Goal: Task Accomplishment & Management: Complete application form

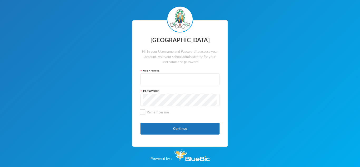
click at [154, 82] on input "text" at bounding box center [179, 80] width 73 height 12
drag, startPoint x: 146, startPoint y: 80, endPoint x: 170, endPoint y: 78, distance: 24.1
click at [170, 78] on input "glh23es09" at bounding box center [179, 80] width 73 height 12
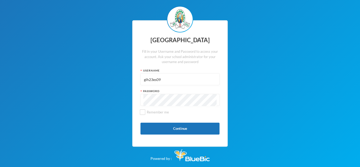
click at [144, 79] on input "glh23es09" at bounding box center [179, 80] width 73 height 12
drag, startPoint x: 144, startPoint y: 79, endPoint x: 178, endPoint y: 83, distance: 33.7
click at [178, 83] on input "glh23es09" at bounding box center [179, 80] width 73 height 12
type input "glh23es09"
click at [175, 132] on button "Continue" at bounding box center [180, 129] width 79 height 12
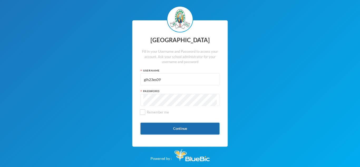
click at [197, 130] on button "Continue" at bounding box center [180, 129] width 79 height 12
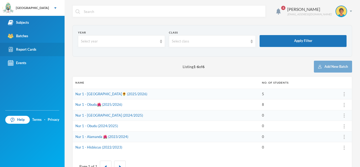
click at [34, 52] on link "Report Cards" at bounding box center [32, 49] width 65 height 13
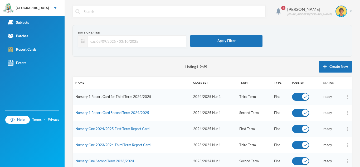
click at [97, 98] on link "Nursery 1 Report Card for Third Term 2024/2025" at bounding box center [113, 96] width 76 height 4
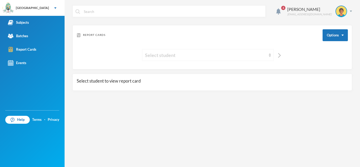
click at [269, 56] on img at bounding box center [270, 55] width 2 height 4
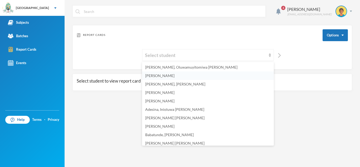
click at [175, 76] on span "Adedoyin, Ariana Ayokunmi" at bounding box center [159, 75] width 29 height 4
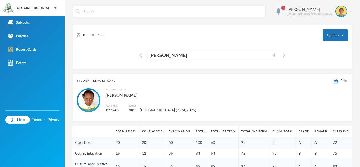
click at [124, 133] on th "Form Assess." at bounding box center [126, 131] width 26 height 12
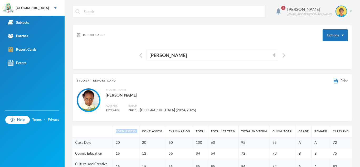
click at [124, 133] on th "Form Assess." at bounding box center [126, 131] width 26 height 12
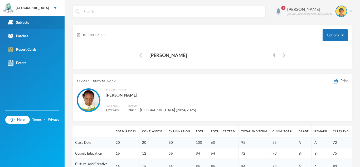
click at [25, 21] on div "Subjects" at bounding box center [18, 23] width 21 height 6
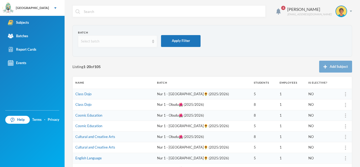
click at [154, 40] on div "Select batch" at bounding box center [117, 41] width 79 height 12
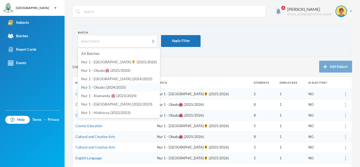
click at [100, 85] on span "Nur 1 - Obudu (2024/2025)" at bounding box center [103, 87] width 45 height 4
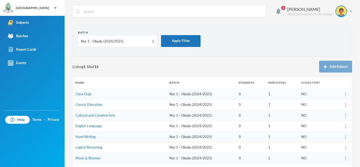
click at [173, 93] on td "Nur 1 - Obudu (2024/2025)" at bounding box center [201, 94] width 69 height 11
click at [180, 96] on td "Nur 1 - Obudu (2024/2025)" at bounding box center [201, 94] width 69 height 11
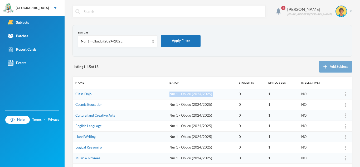
click at [180, 96] on td "Nur 1 - Obudu (2024/2025)" at bounding box center [201, 94] width 69 height 11
click at [345, 93] on img at bounding box center [345, 94] width 1 height 4
click at [279, 66] on div "Listing 1 - 15 of 15 Add Subject" at bounding box center [212, 67] width 280 height 12
click at [154, 42] on img at bounding box center [153, 42] width 2 height 4
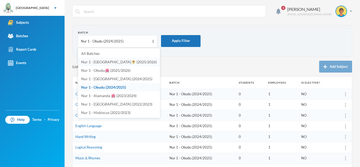
click at [107, 61] on span "Nur 1 - Fiji🌻 (2025/2026)" at bounding box center [119, 62] width 76 height 4
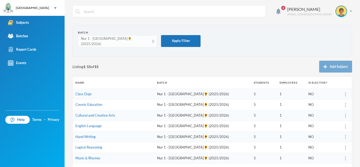
click at [153, 41] on img at bounding box center [153, 42] width 2 height 4
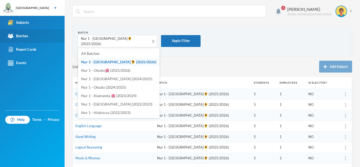
click at [61, 34] on link "Batches" at bounding box center [32, 35] width 65 height 13
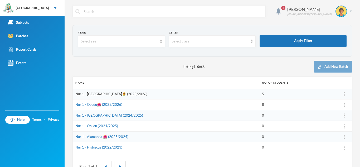
click at [107, 94] on link "Nur 1 - Fiji🌻 (2025/2026)" at bounding box center [111, 94] width 72 height 4
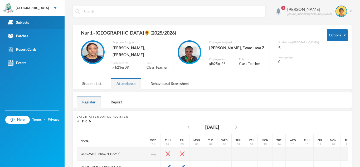
click at [24, 24] on div "Subjects" at bounding box center [18, 23] width 21 height 6
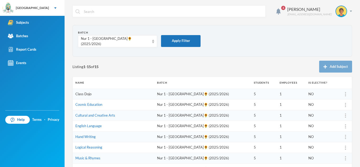
click at [87, 92] on link "Class Dojo" at bounding box center [83, 94] width 16 height 4
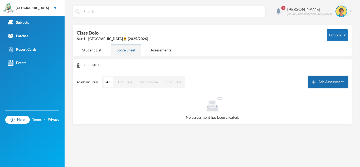
click at [327, 79] on button "Add Assessment" at bounding box center [328, 82] width 40 height 12
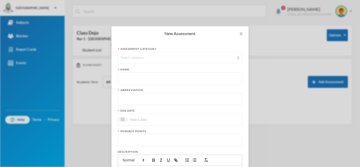
click at [239, 60] on div "Select category" at bounding box center [180, 58] width 124 height 12
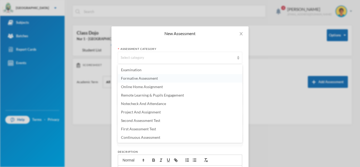
click at [150, 78] on span "Formative Assessment" at bounding box center [139, 78] width 37 height 4
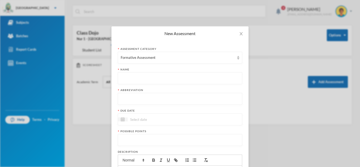
click at [148, 79] on input "text" at bounding box center [180, 78] width 119 height 12
click at [130, 79] on input "first Formative Assessment test" at bounding box center [180, 78] width 119 height 12
type input "first formative Assessment test"
click at [136, 98] on input "text" at bounding box center [180, 99] width 119 height 12
type input "F.A"
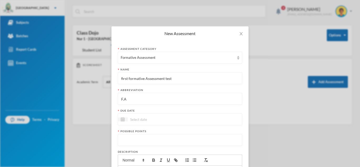
click at [136, 114] on div at bounding box center [180, 119] width 124 height 12
click at [167, 158] on div "10" at bounding box center [167, 159] width 8 height 8
type input "10/10/2025"
click at [143, 143] on input "number" at bounding box center [180, 140] width 119 height 12
type input "20"
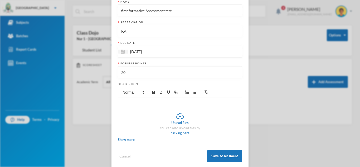
scroll to position [75, 0]
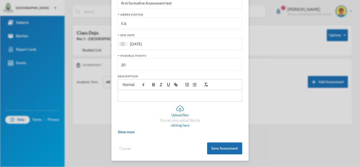
click at [219, 146] on button "Save Assessment" at bounding box center [224, 148] width 35 height 12
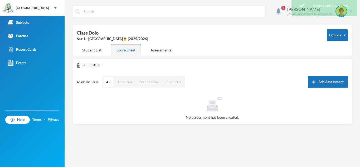
scroll to position [49, 0]
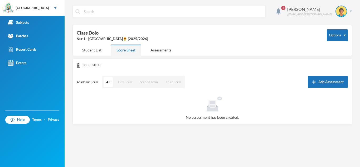
click at [122, 79] on button "First Term" at bounding box center [124, 82] width 19 height 10
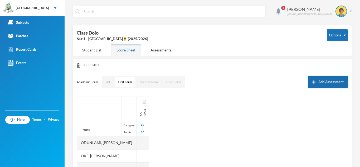
click at [324, 81] on button "Add Assessment" at bounding box center [328, 82] width 40 height 12
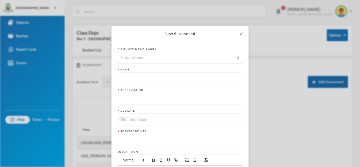
click at [324, 81] on div "New Assessment Assessment category Select category Name Abbreviation Due date P…" at bounding box center [180, 83] width 360 height 167
click at [242, 35] on icon "icon: close" at bounding box center [241, 34] width 4 height 4
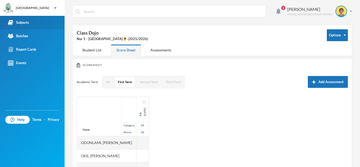
click at [22, 26] on link "Subjects" at bounding box center [32, 22] width 65 height 13
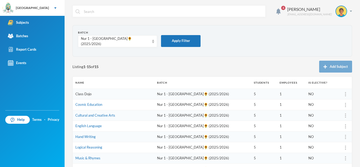
click at [82, 92] on link "Class Dojo" at bounding box center [83, 94] width 16 height 4
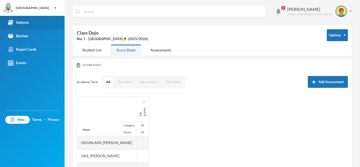
click at [20, 26] on link "Subjects" at bounding box center [32, 22] width 65 height 13
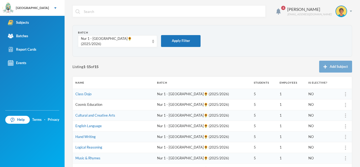
click at [86, 103] on link "Cosmic Education" at bounding box center [88, 104] width 27 height 4
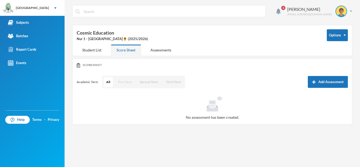
click at [125, 83] on button "First Term" at bounding box center [124, 82] width 19 height 10
click at [311, 80] on button "Add Assessment" at bounding box center [328, 82] width 40 height 12
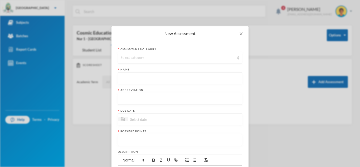
click at [238, 58] on img at bounding box center [238, 58] width 2 height 4
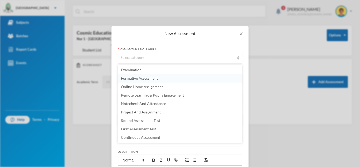
click at [158, 78] on li "Formative Assessment" at bounding box center [180, 78] width 124 height 8
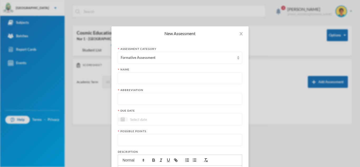
click at [153, 81] on input "text" at bounding box center [180, 78] width 119 height 12
type input "First formative Assessment test"
click at [140, 95] on input "text" at bounding box center [180, 99] width 119 height 12
type input "F.A"
click at [138, 115] on div at bounding box center [180, 119] width 124 height 12
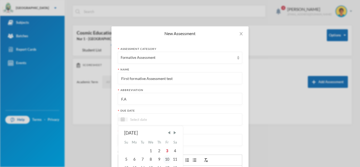
click at [165, 159] on div "10" at bounding box center [167, 159] width 8 height 8
type input "10/10/2025"
click at [145, 142] on input "number" at bounding box center [180, 140] width 119 height 12
type input "5"
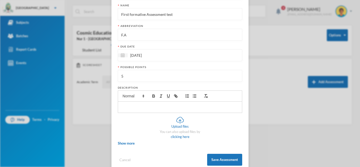
scroll to position [66, 0]
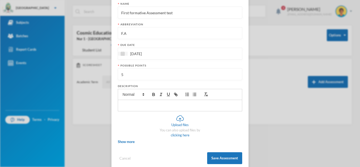
click at [139, 75] on input "5" at bounding box center [180, 75] width 119 height 12
type input "20"
click at [239, 155] on button "Save Assessment" at bounding box center [224, 158] width 35 height 12
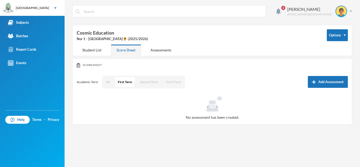
scroll to position [49, 0]
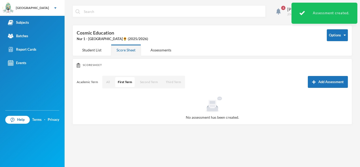
click at [114, 80] on div "All First Term Second Term Third Term" at bounding box center [143, 81] width 83 height 13
click at [110, 82] on button "All" at bounding box center [108, 82] width 9 height 10
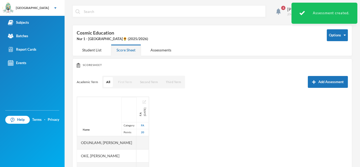
click at [123, 83] on button "First Term" at bounding box center [124, 82] width 19 height 10
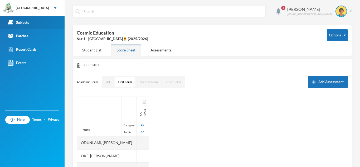
click at [27, 23] on div "Subjects" at bounding box center [18, 23] width 21 height 6
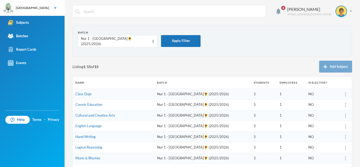
click at [102, 112] on td "Cultural and Creative Arts" at bounding box center [114, 115] width 82 height 11
click at [98, 114] on link "Cultural and Creative Arts" at bounding box center [95, 115] width 40 height 4
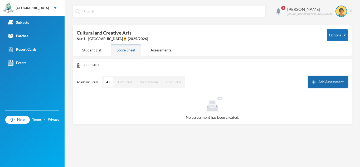
click at [330, 78] on button "Add Assessment" at bounding box center [328, 82] width 40 height 12
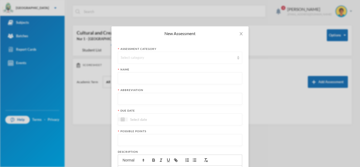
click at [156, 55] on div "Select category" at bounding box center [178, 57] width 114 height 5
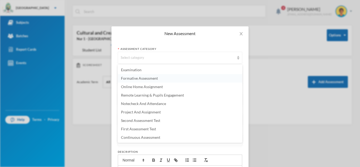
click at [137, 78] on span "Formative Assessment" at bounding box center [139, 78] width 37 height 4
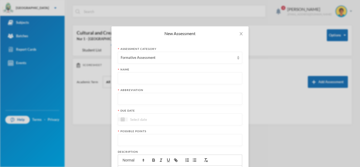
click at [137, 78] on input "text" at bounding box center [180, 78] width 119 height 12
type input "first formative Assessment test"
click at [123, 95] on input "text" at bounding box center [180, 99] width 119 height 12
type input "20"
click at [139, 118] on input at bounding box center [150, 119] width 44 height 6
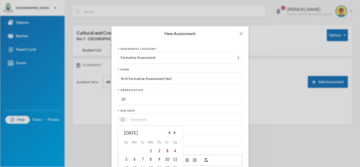
click at [168, 161] on div "10" at bounding box center [167, 159] width 8 height 8
type input "10/10/2025"
click at [155, 140] on input "number" at bounding box center [180, 140] width 119 height 12
type input "20"
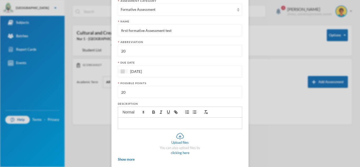
scroll to position [63, 0]
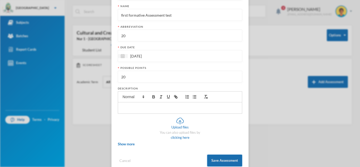
click at [220, 160] on button "Save Assessment" at bounding box center [224, 160] width 35 height 12
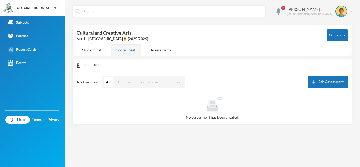
scroll to position [49, 0]
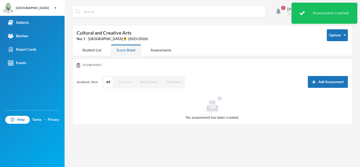
click at [128, 81] on button "First Term" at bounding box center [124, 82] width 19 height 10
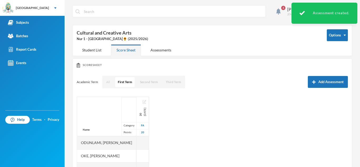
click at [107, 82] on button "All" at bounding box center [108, 82] width 9 height 10
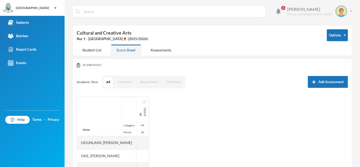
click at [349, 10] on div "Amure Olawunmi olawunmi.amure@greenlandhall.org" at bounding box center [317, 12] width 69 height 12
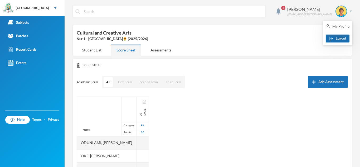
click at [336, 37] on button "Logout" at bounding box center [338, 39] width 24 height 8
